Goal: Task Accomplishment & Management: Manage account settings

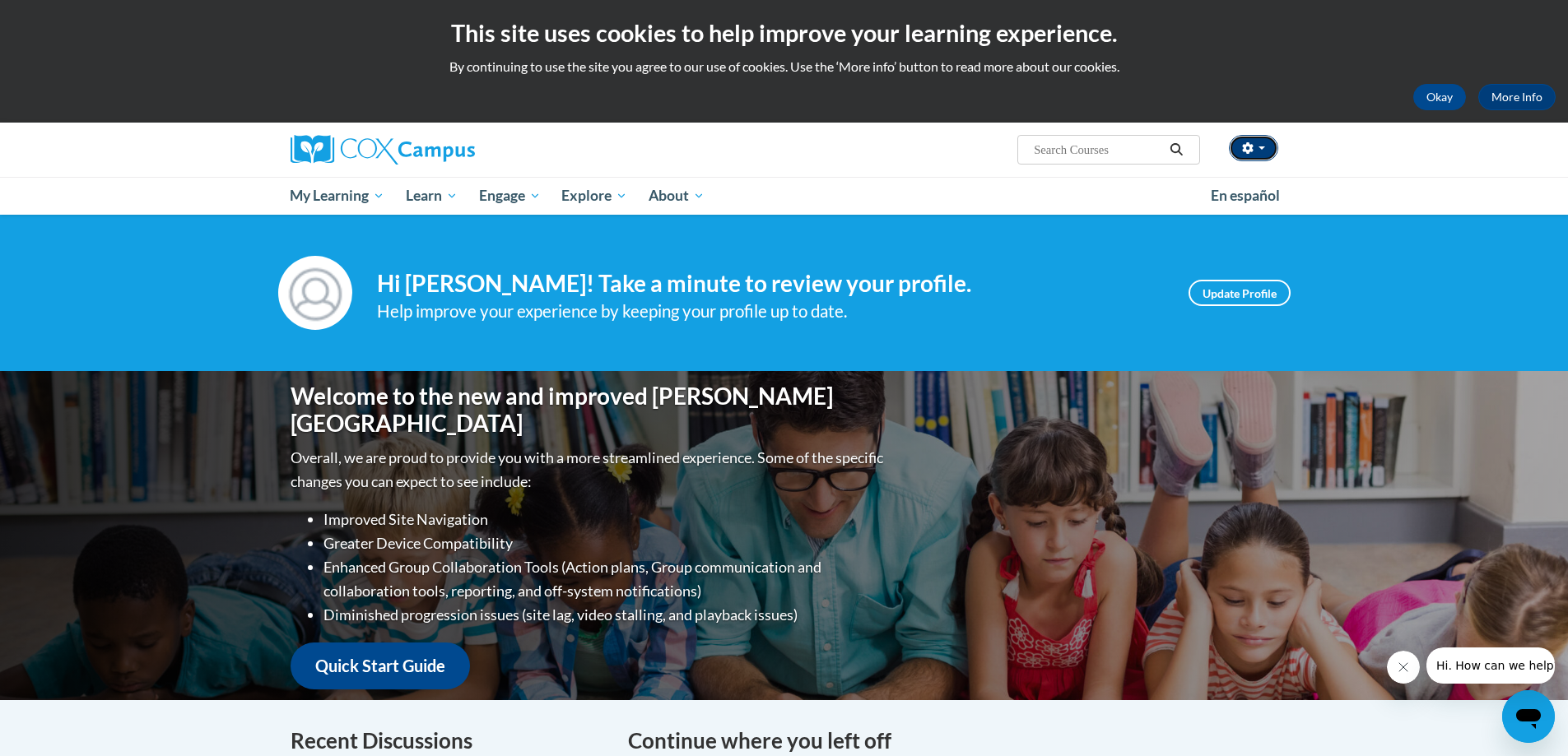
click at [1246, 135] on button "button" at bounding box center [1254, 148] width 50 height 27
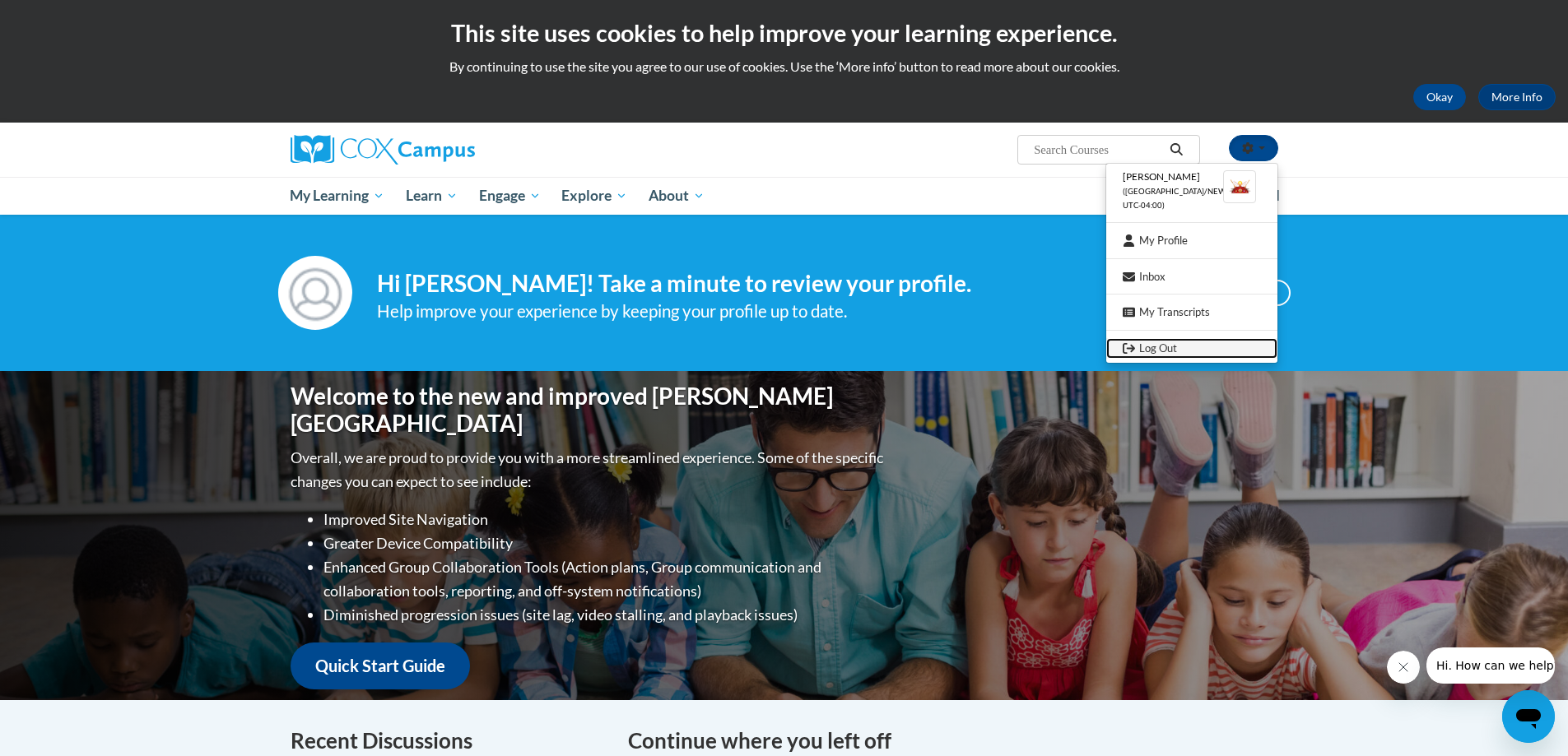
click at [1148, 342] on link "Log Out" at bounding box center [1192, 347] width 171 height 20
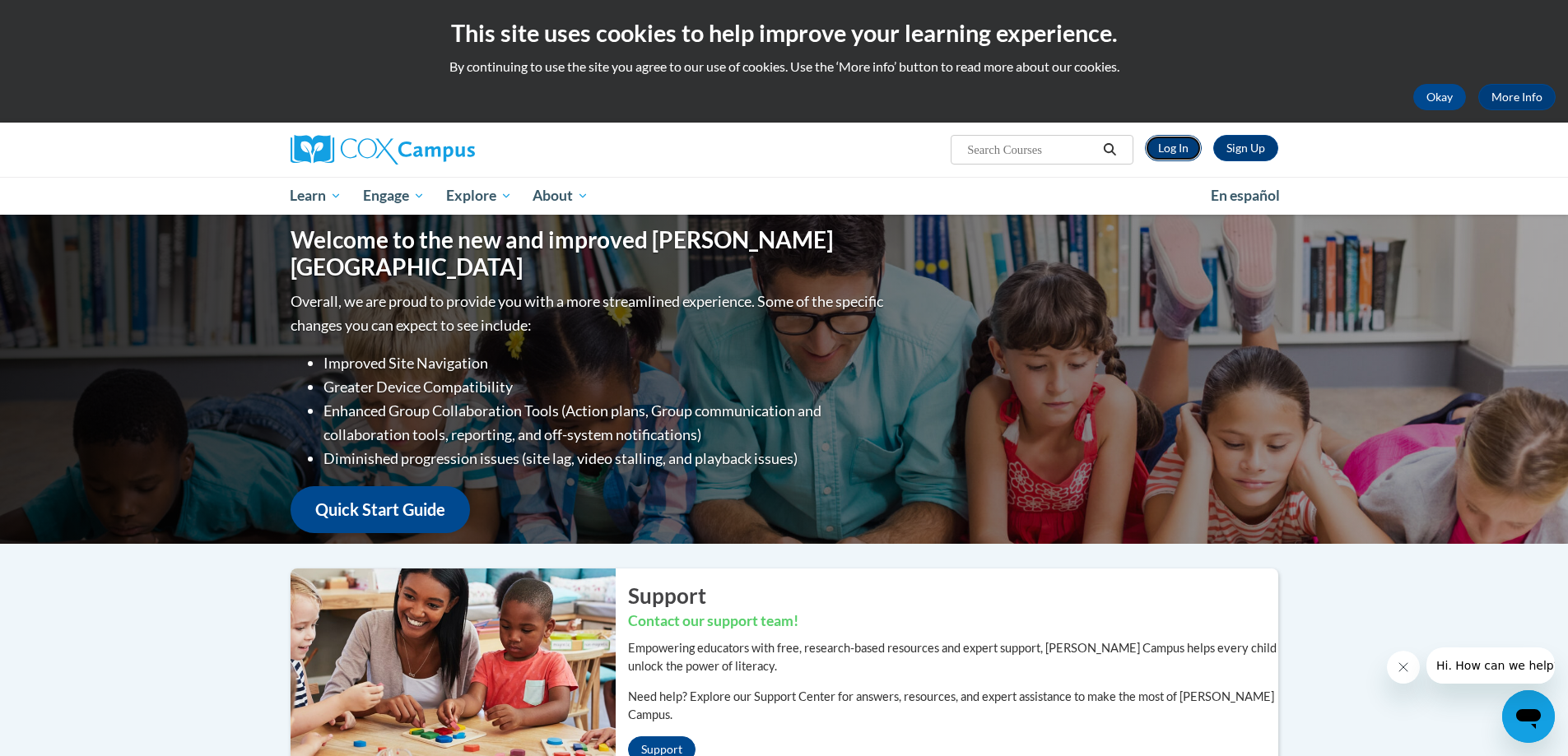
click at [1185, 140] on link "Log In" at bounding box center [1173, 148] width 56 height 27
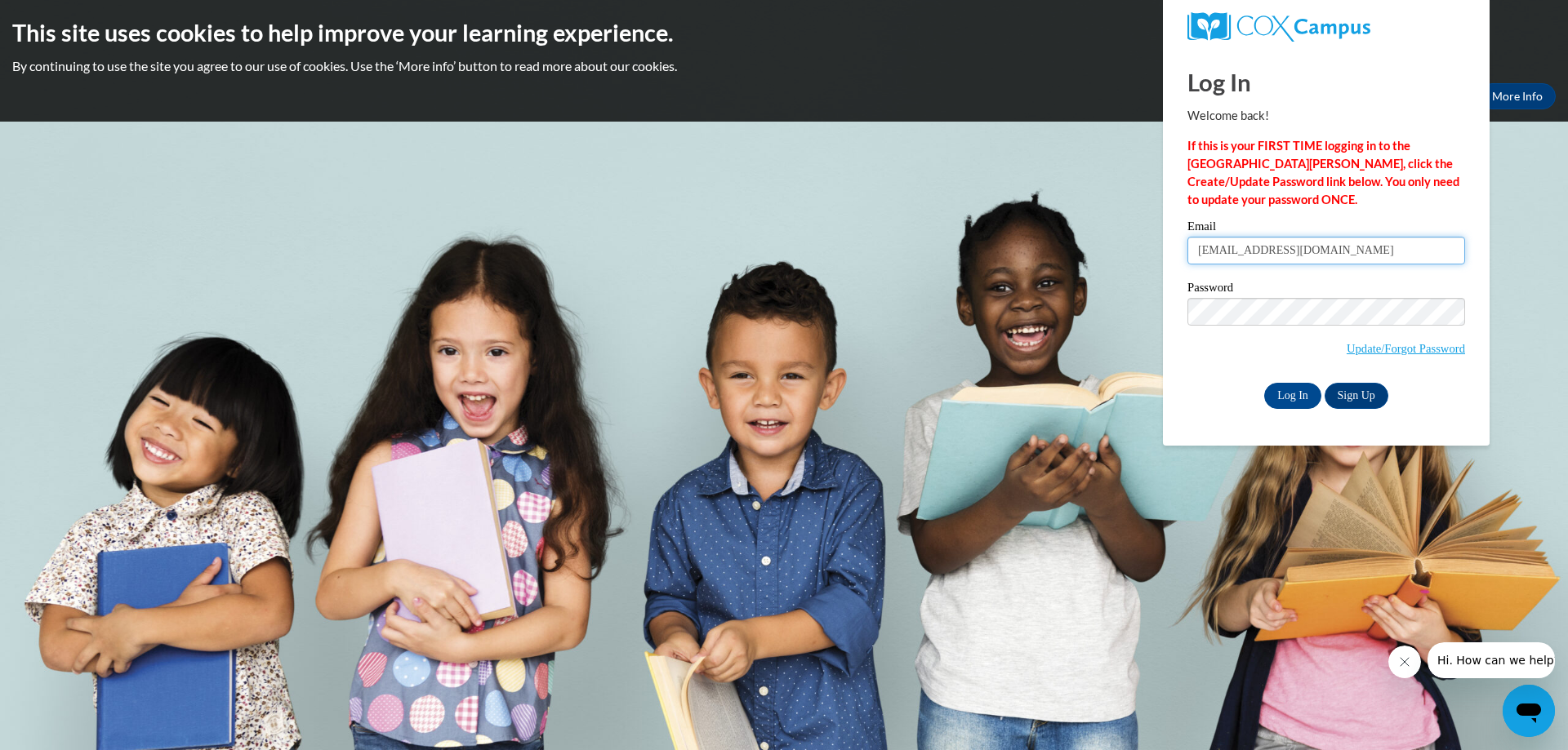
click at [1365, 247] on input "haileyhubartt333@gmail.com" at bounding box center [1326, 250] width 277 height 28
type input "amyraywhite@aol.com"
click at [1289, 402] on input "Log In" at bounding box center [1293, 396] width 57 height 27
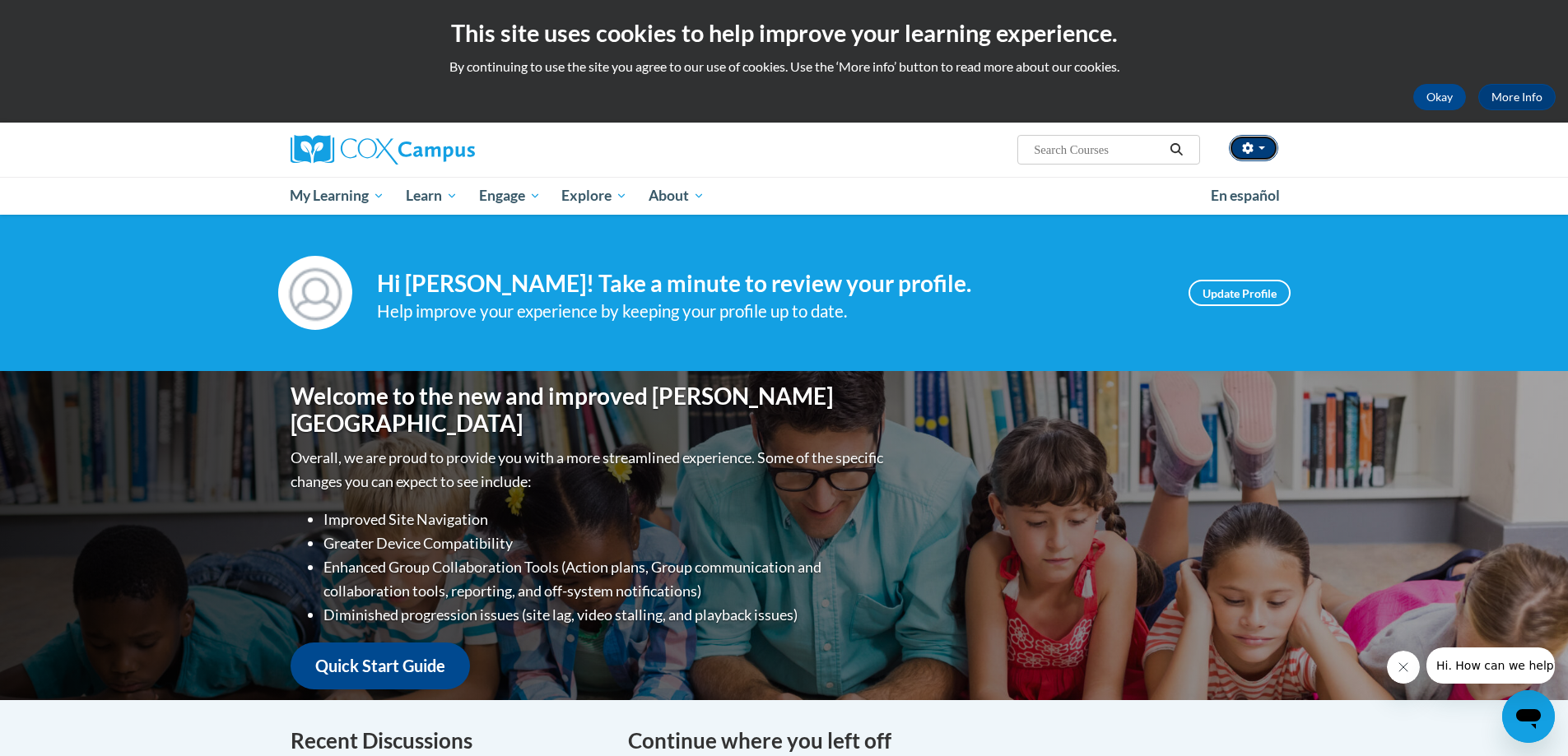
click at [1271, 147] on button "button" at bounding box center [1254, 148] width 50 height 27
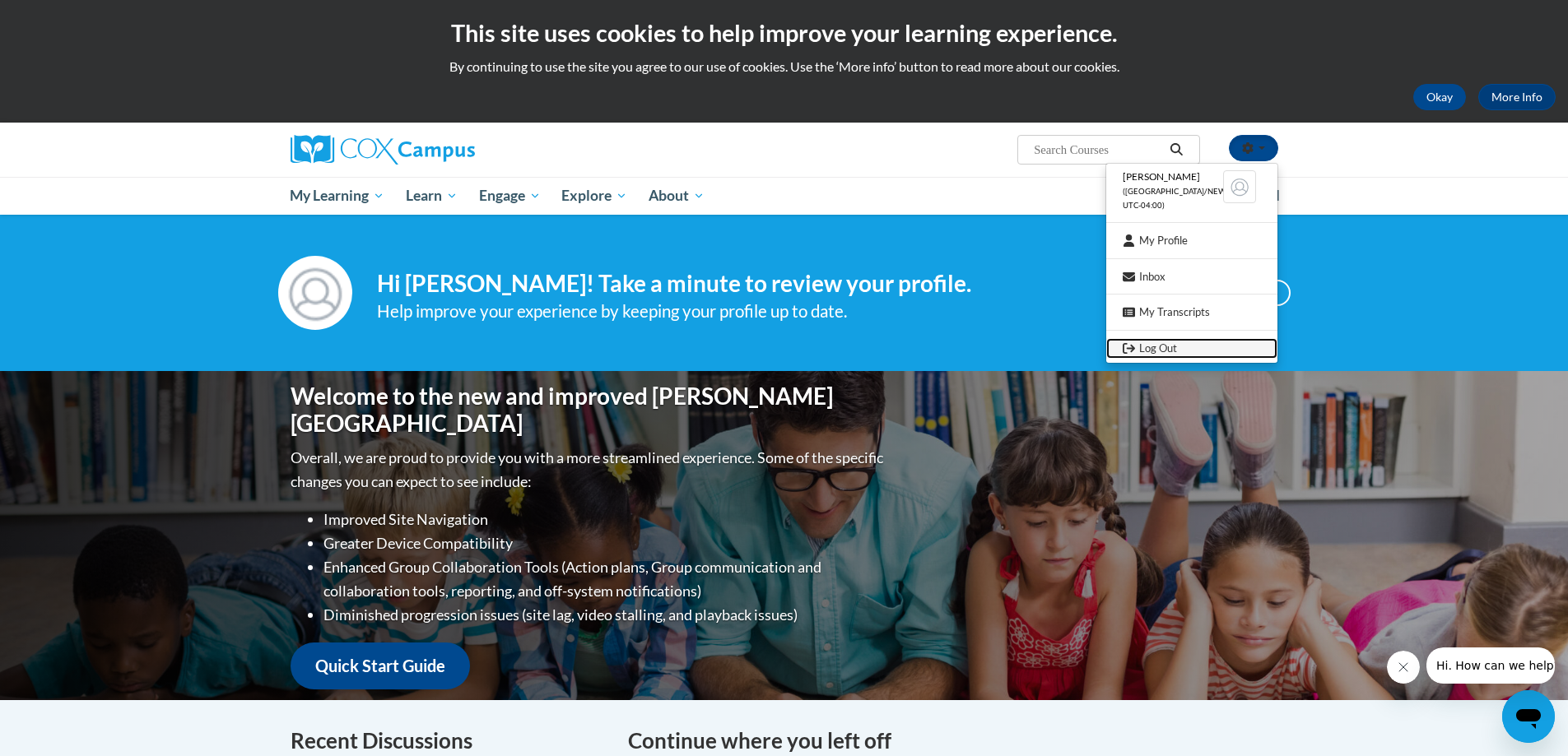
click at [1166, 344] on link "Log Out" at bounding box center [1192, 347] width 171 height 20
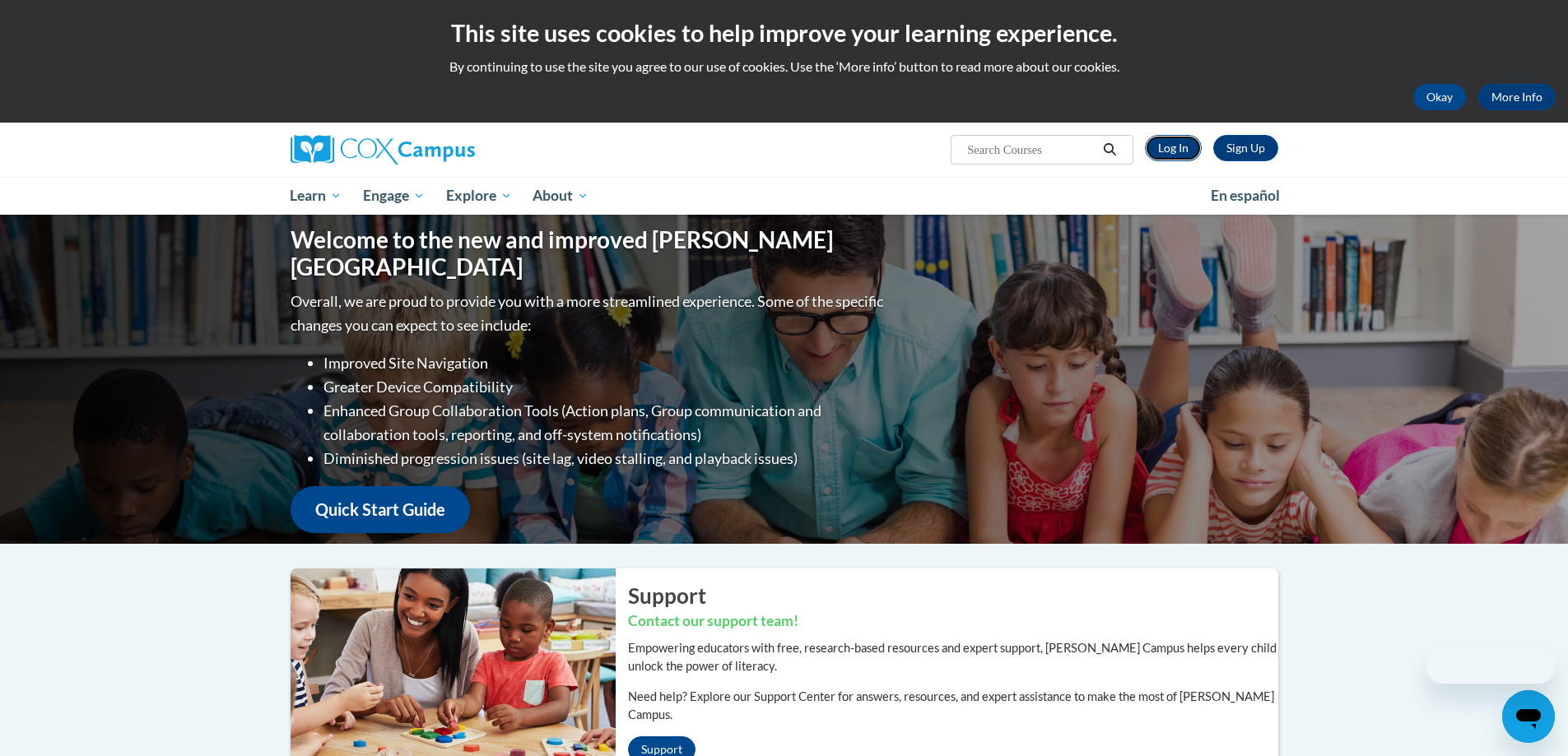
click at [1172, 136] on link "Log In" at bounding box center [1173, 148] width 56 height 27
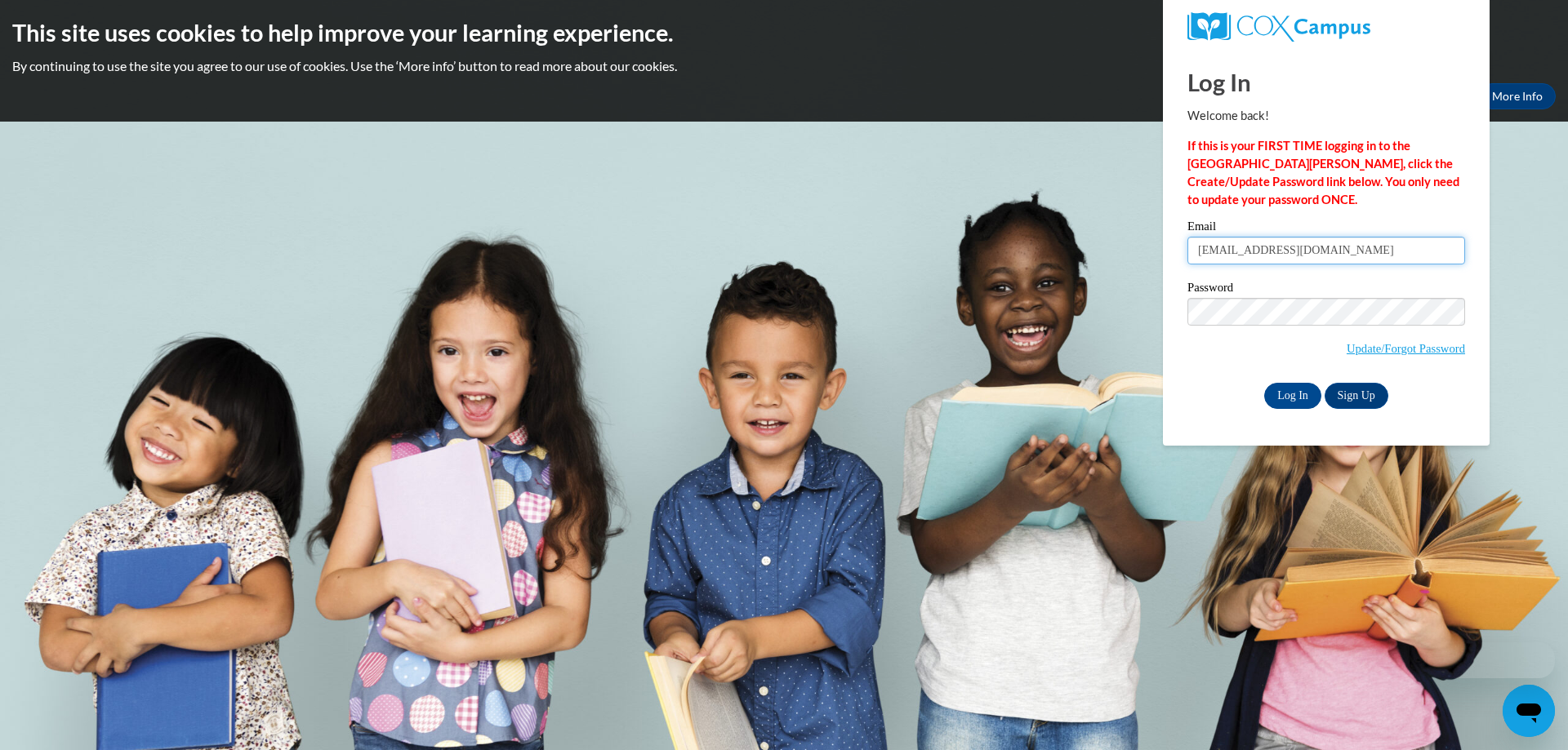
click at [1380, 253] on input "[EMAIL_ADDRESS][DOMAIN_NAME]" at bounding box center [1326, 250] width 277 height 28
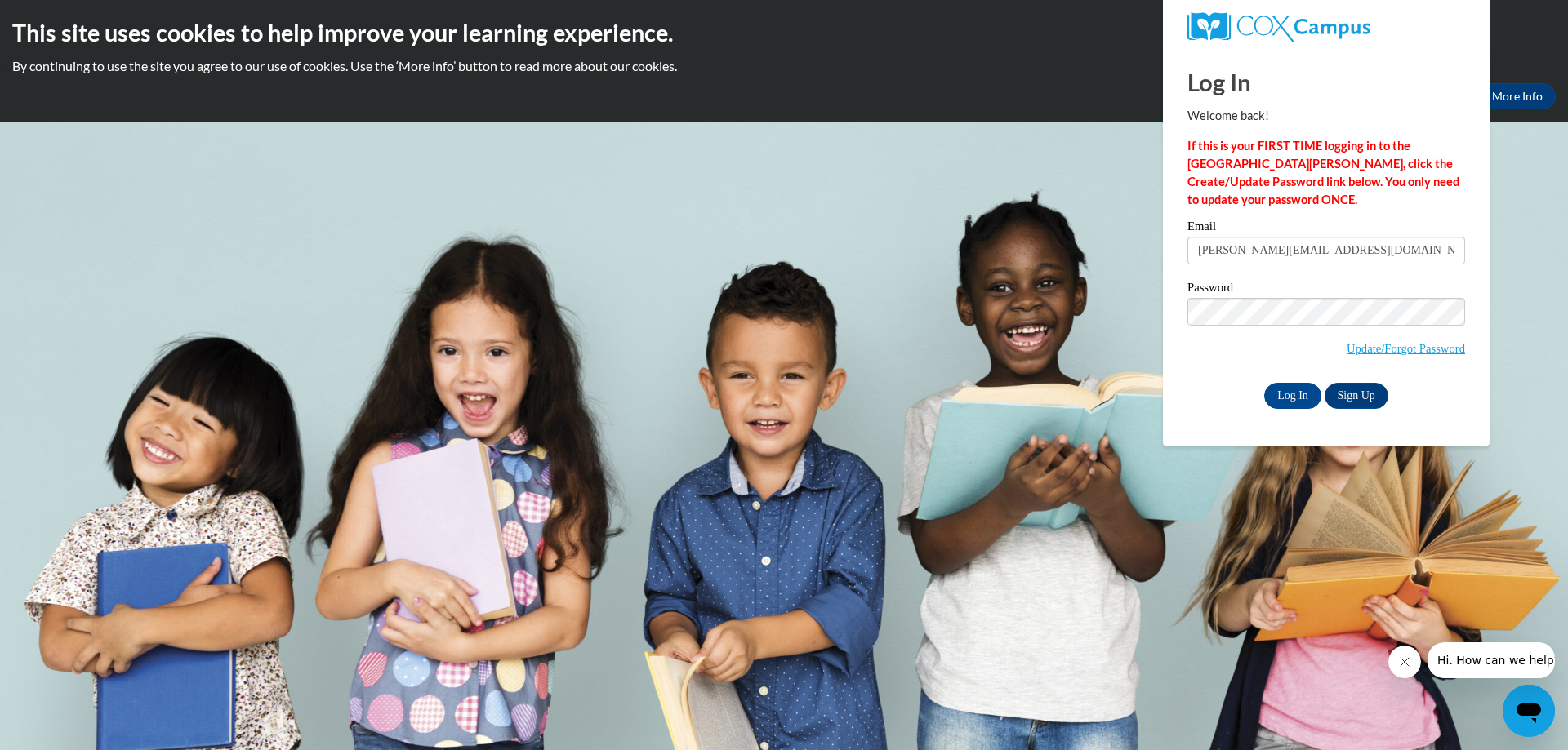
type input "[EMAIL_ADDRESS][DOMAIN_NAME]"
